Goal: Find specific page/section: Find specific page/section

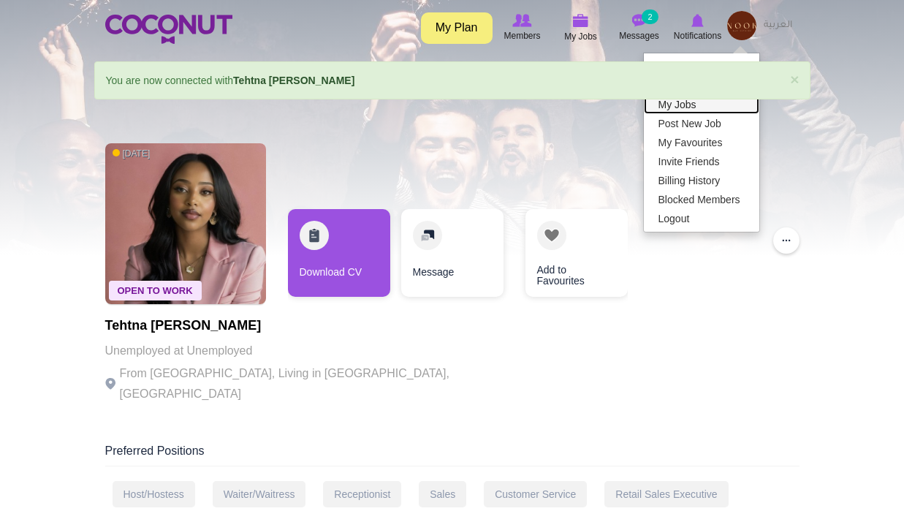
click at [691, 108] on link "My Jobs" at bounding box center [702, 104] width 116 height 19
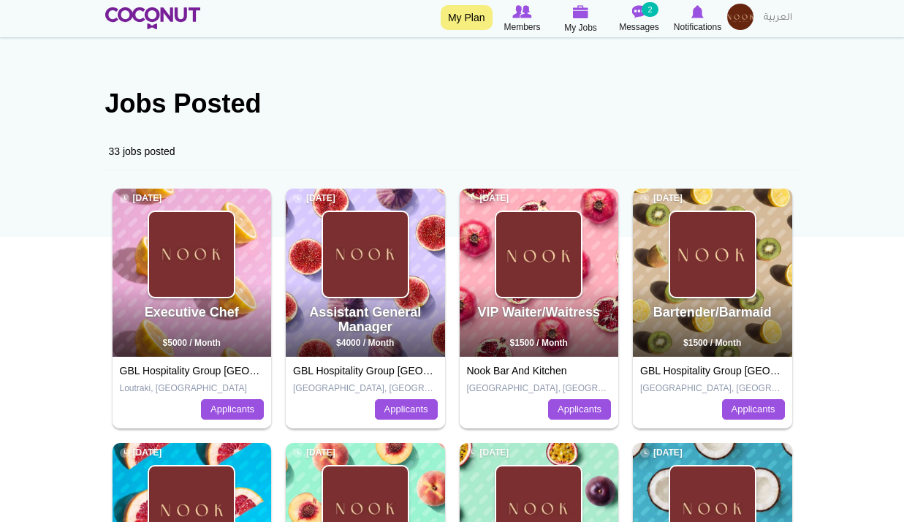
scroll to position [219, 0]
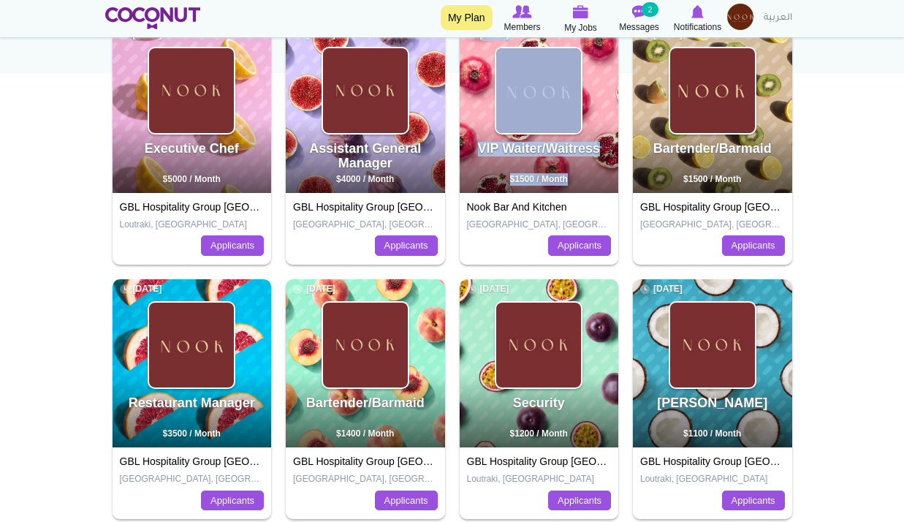
drag, startPoint x: 567, startPoint y: 179, endPoint x: 477, endPoint y: 173, distance: 90.2
click at [477, 173] on div "VIP Waiter/Waitress [DATE] $1500 / Month" at bounding box center [539, 109] width 159 height 168
drag, startPoint x: 477, startPoint y: 173, endPoint x: 565, endPoint y: 182, distance: 89.0
click at [565, 182] on span "$1500 / Month" at bounding box center [539, 179] width 58 height 10
click at [552, 178] on span "$1500 / Month" at bounding box center [539, 179] width 58 height 10
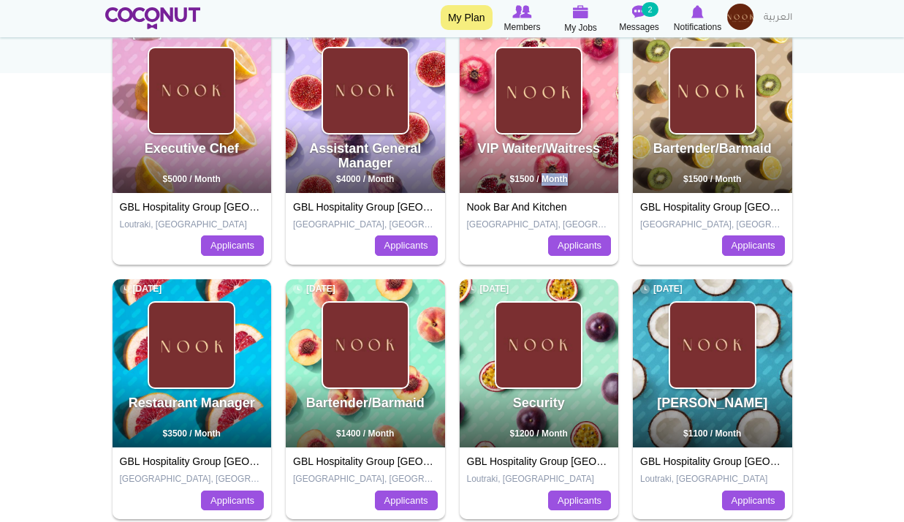
click at [552, 178] on span "$1500 / Month" at bounding box center [539, 179] width 58 height 10
